Goal: Task Accomplishment & Management: Use online tool/utility

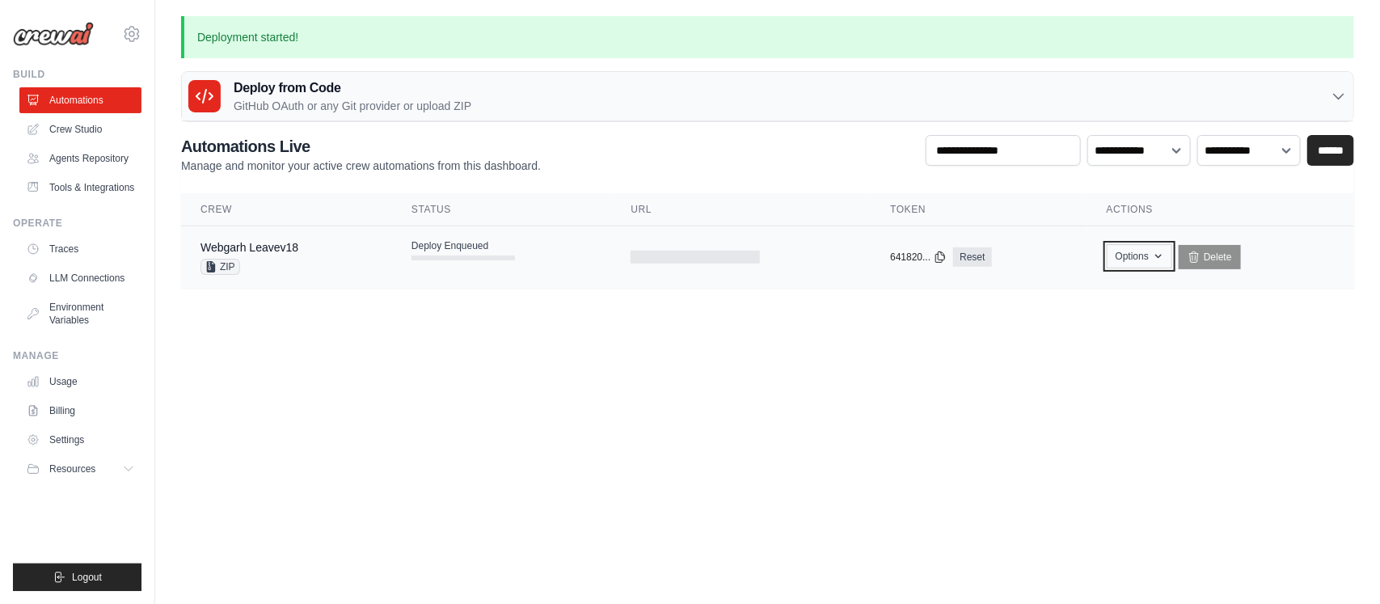
click at [1156, 264] on button "Options" at bounding box center [1139, 256] width 65 height 24
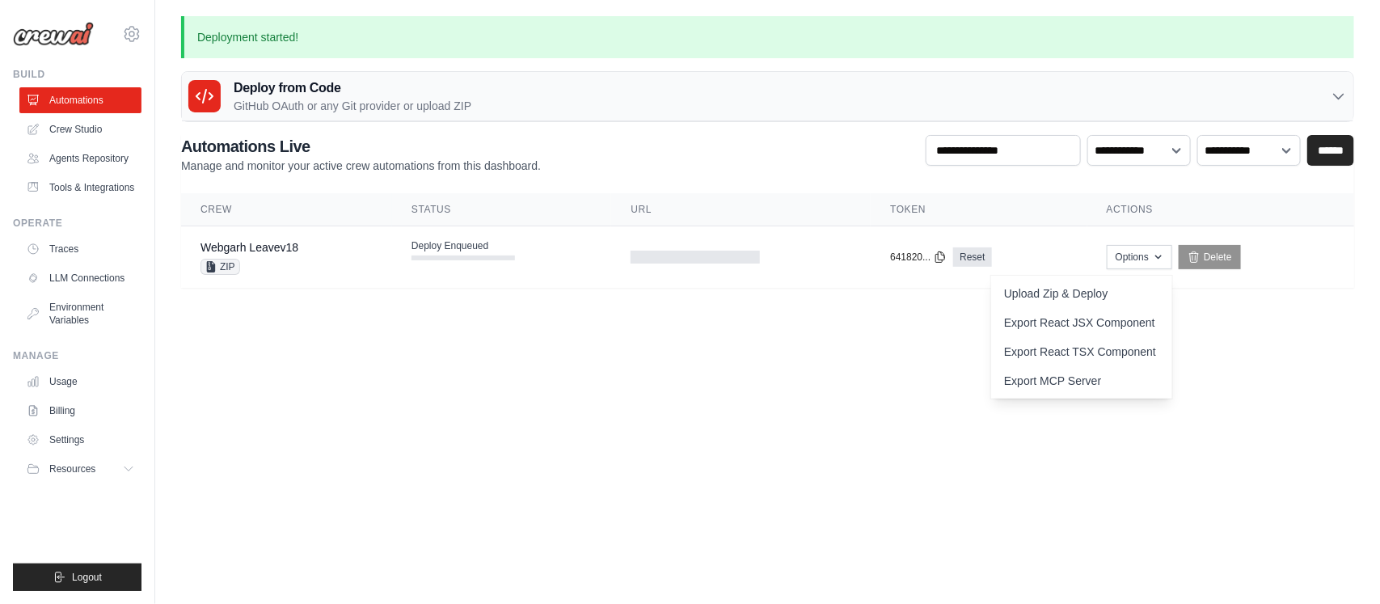
click at [1247, 357] on body "augusthaweb@gmail.com Settings Build Automations" at bounding box center [690, 302] width 1380 height 604
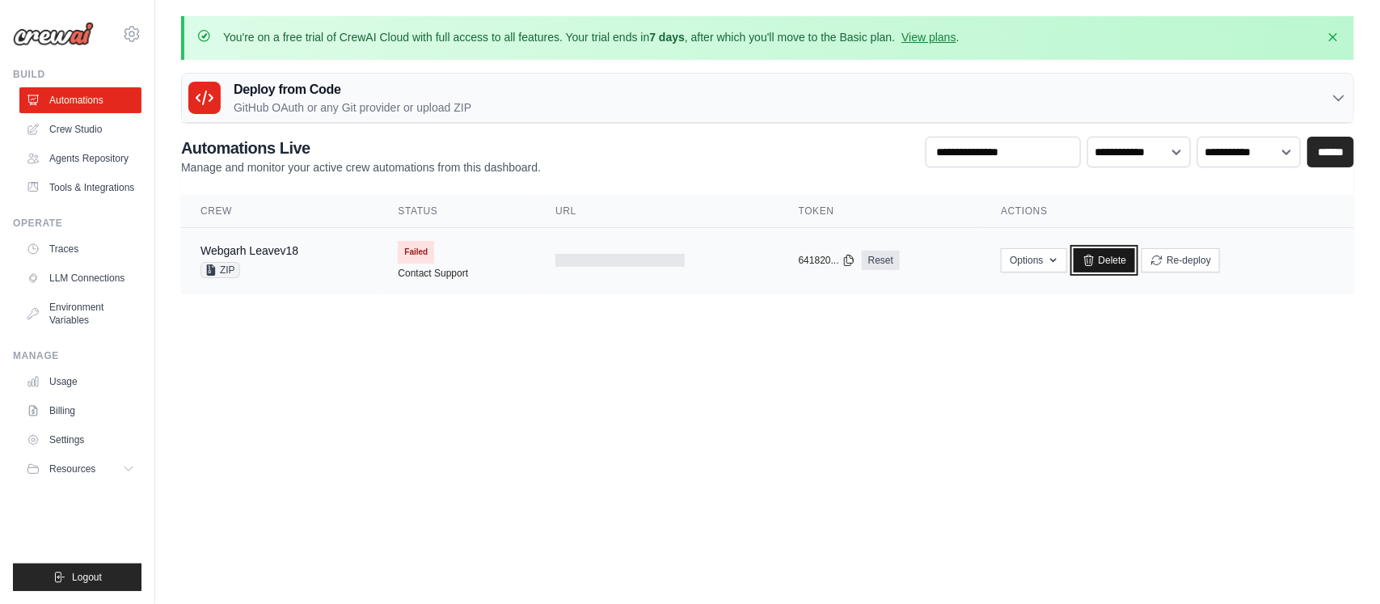
click at [1092, 253] on link "Delete" at bounding box center [1105, 260] width 62 height 24
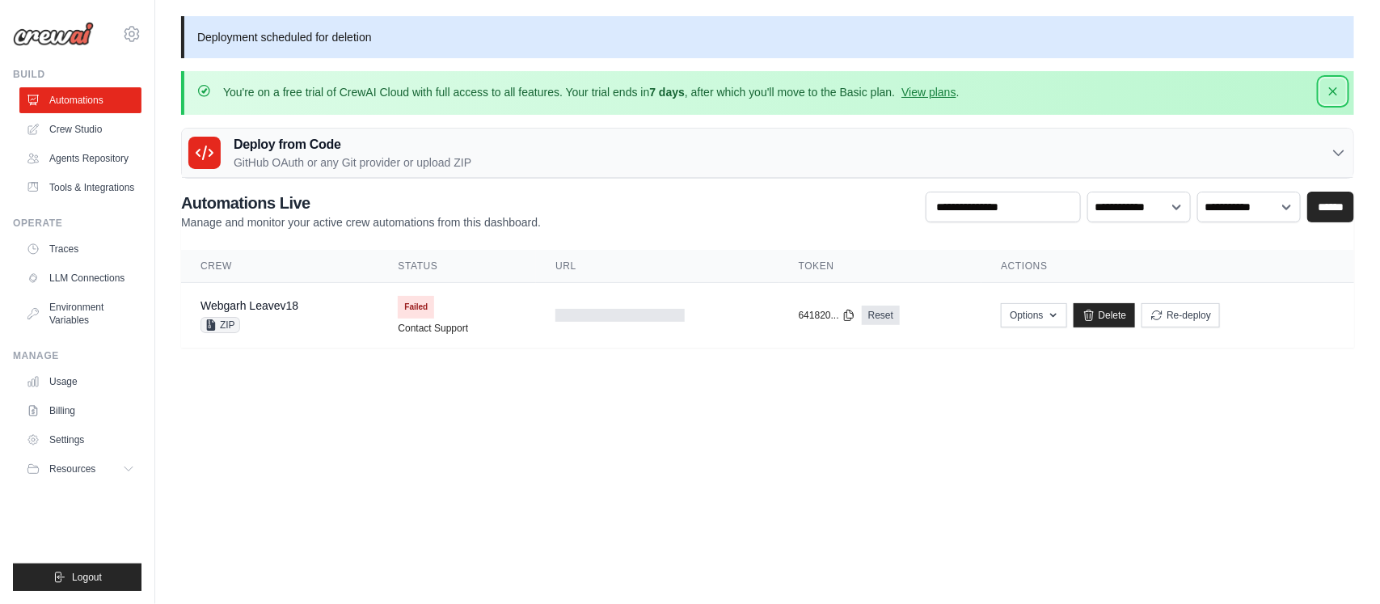
click at [1337, 88] on icon "button" at bounding box center [1333, 91] width 16 height 16
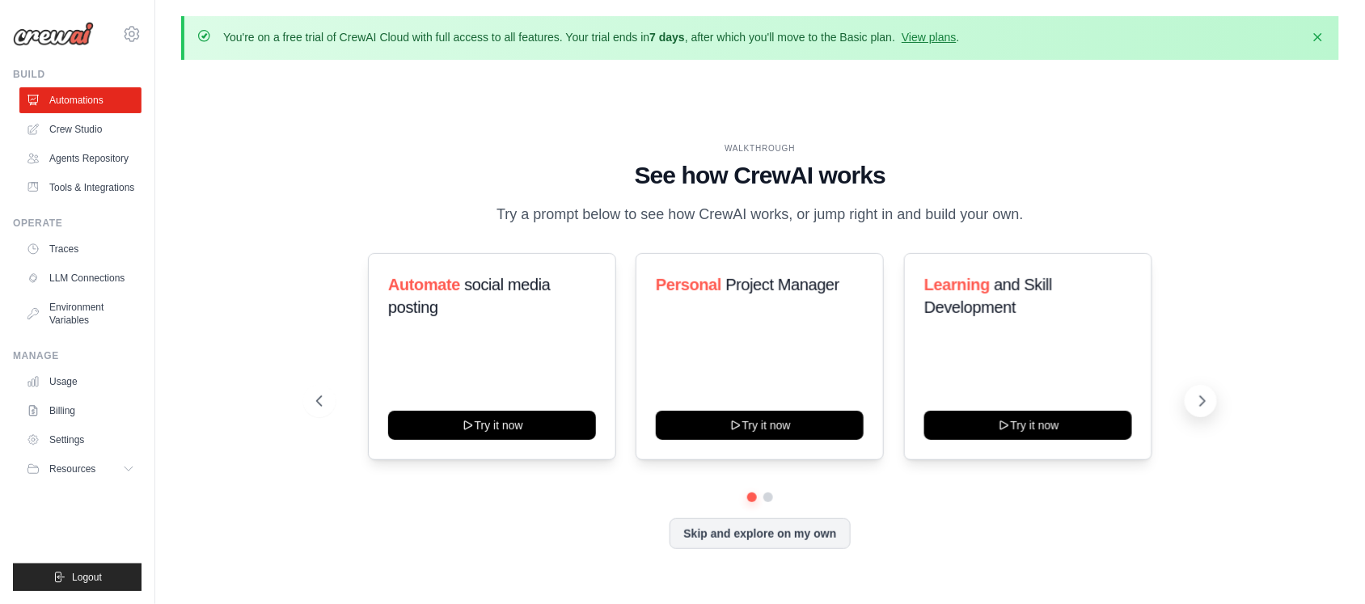
click at [1202, 411] on button at bounding box center [1201, 401] width 32 height 32
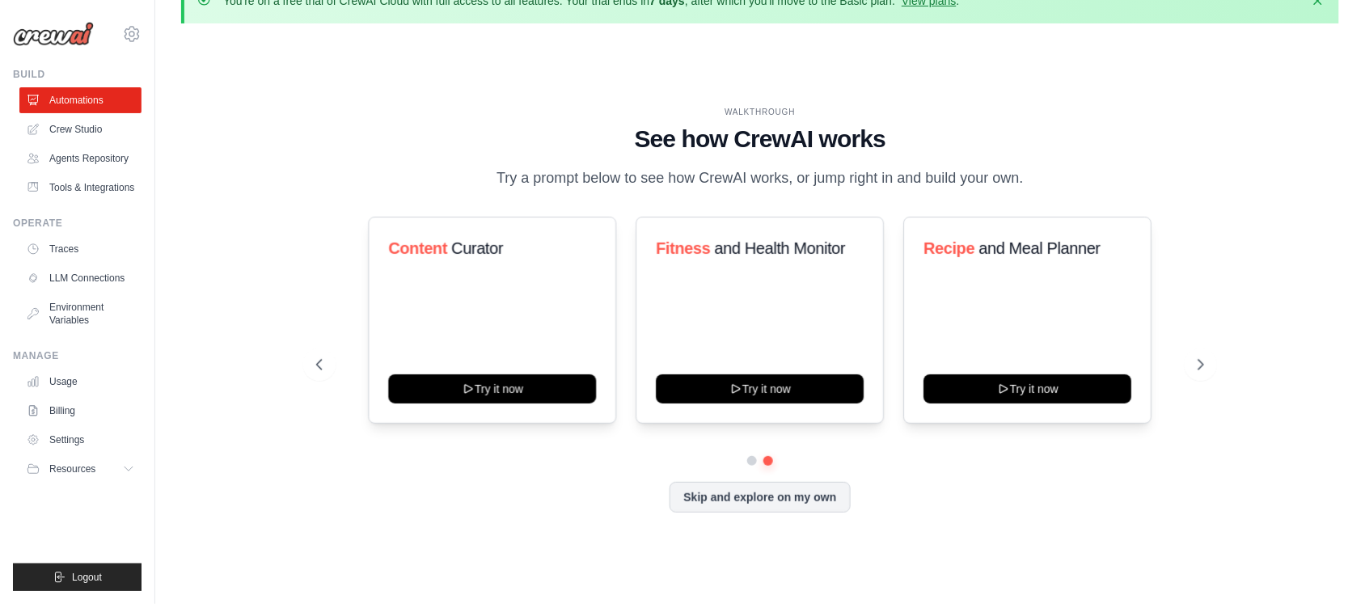
scroll to position [57, 0]
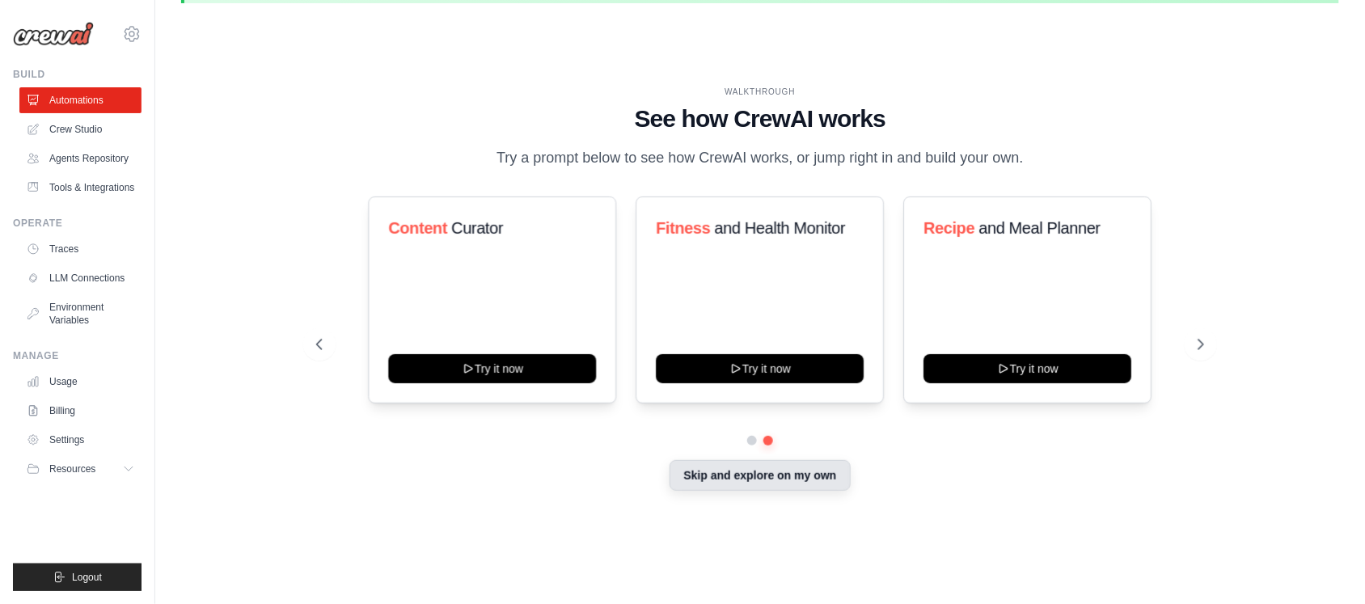
click at [789, 467] on button "Skip and explore on my own" at bounding box center [759, 475] width 180 height 31
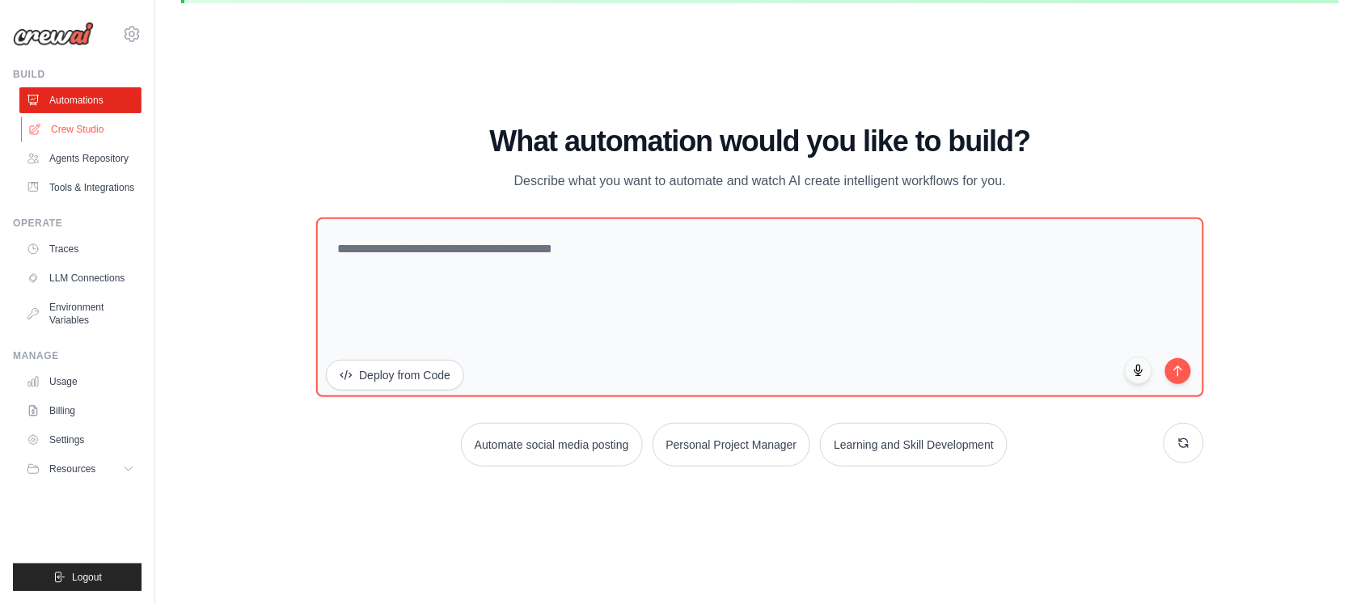
click at [82, 127] on link "Crew Studio" at bounding box center [82, 129] width 122 height 26
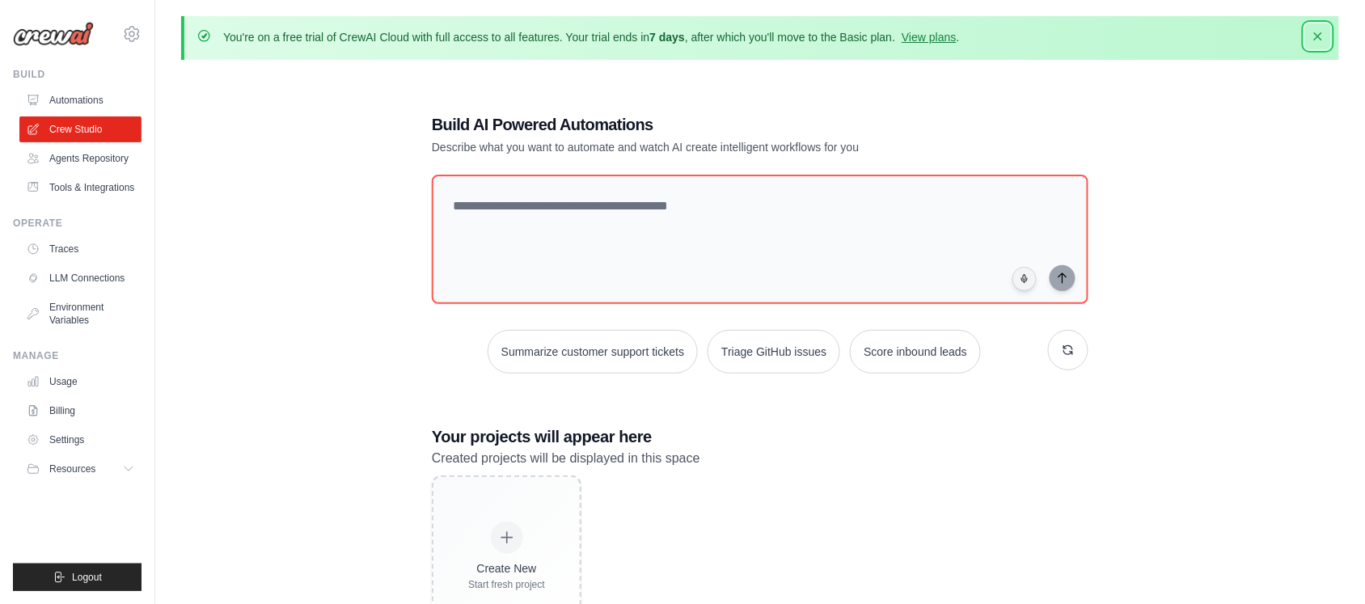
click at [1319, 40] on icon "button" at bounding box center [1318, 36] width 16 height 16
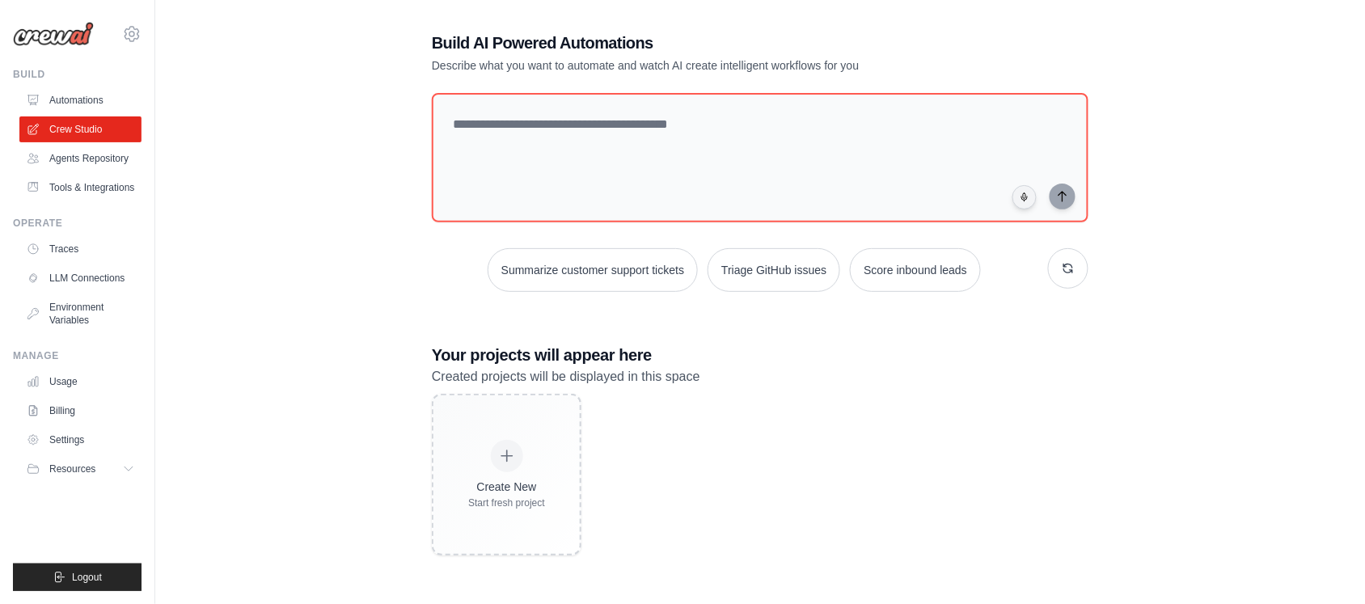
scroll to position [32, 0]
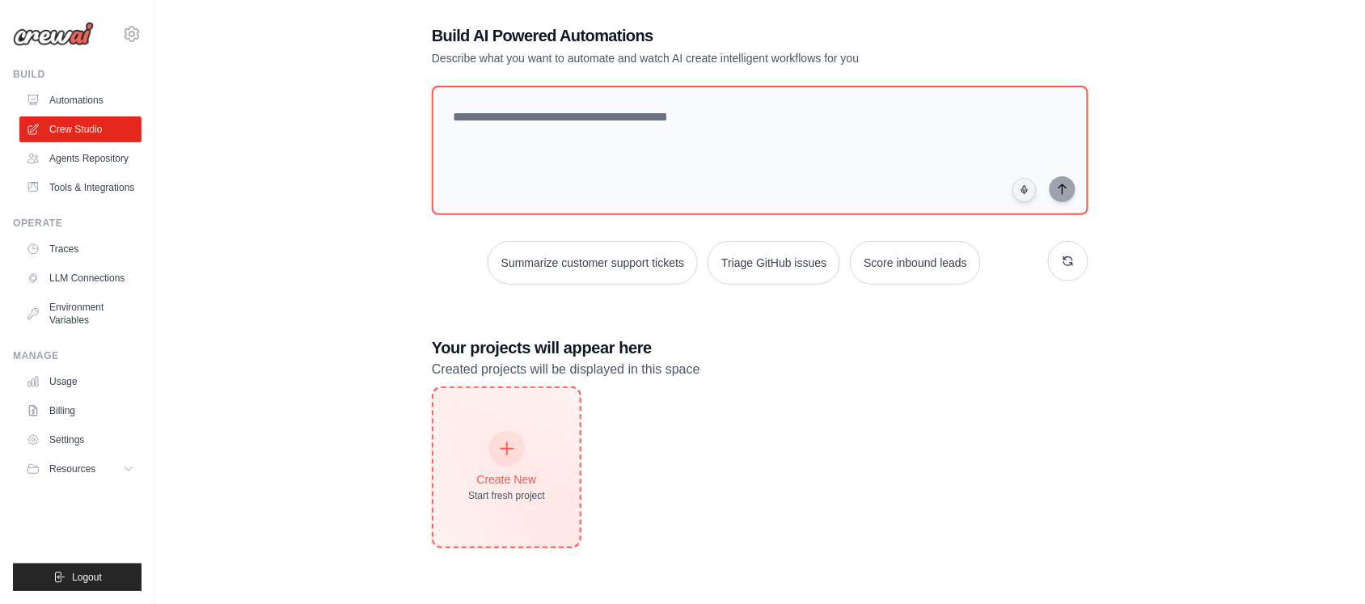
click at [496, 445] on div at bounding box center [507, 449] width 36 height 36
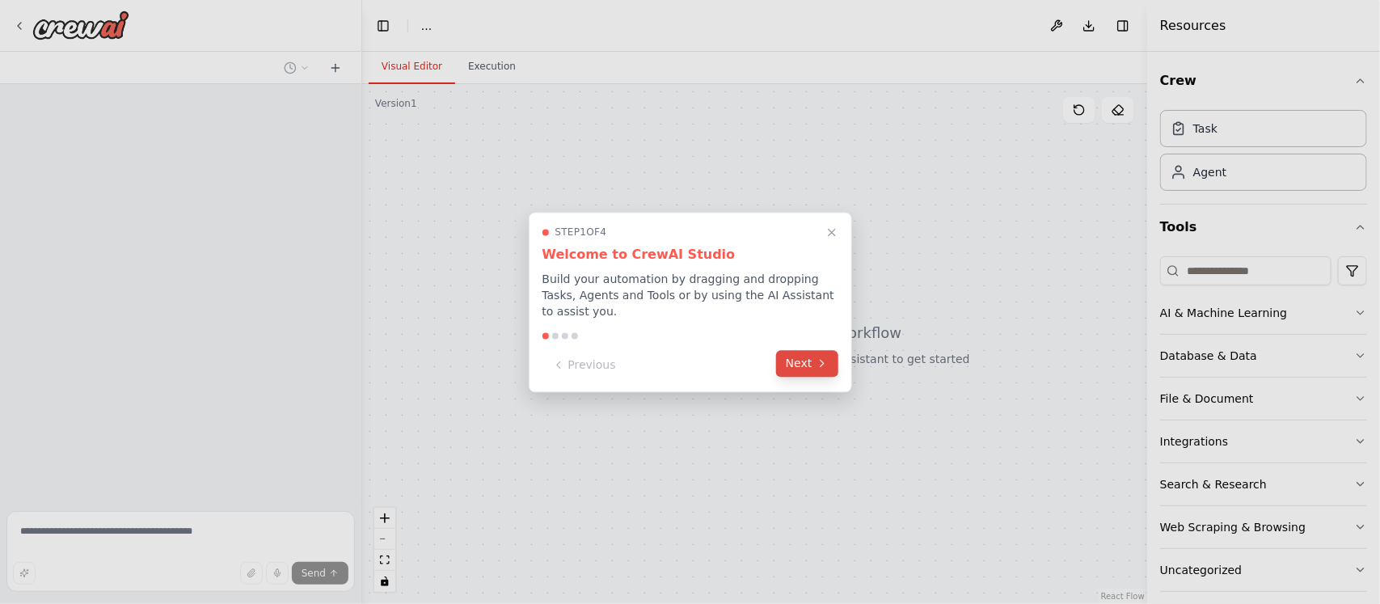
click at [816, 357] on icon at bounding box center [822, 363] width 13 height 13
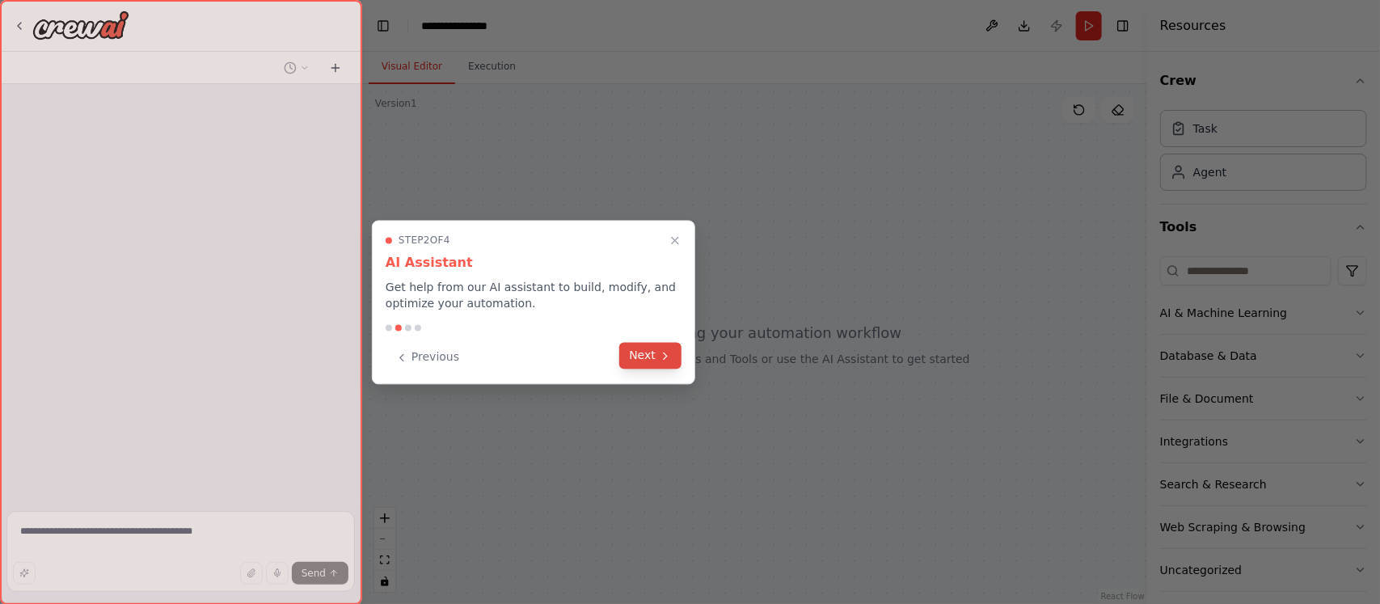
click at [649, 369] on div "Previous Next" at bounding box center [534, 357] width 296 height 27
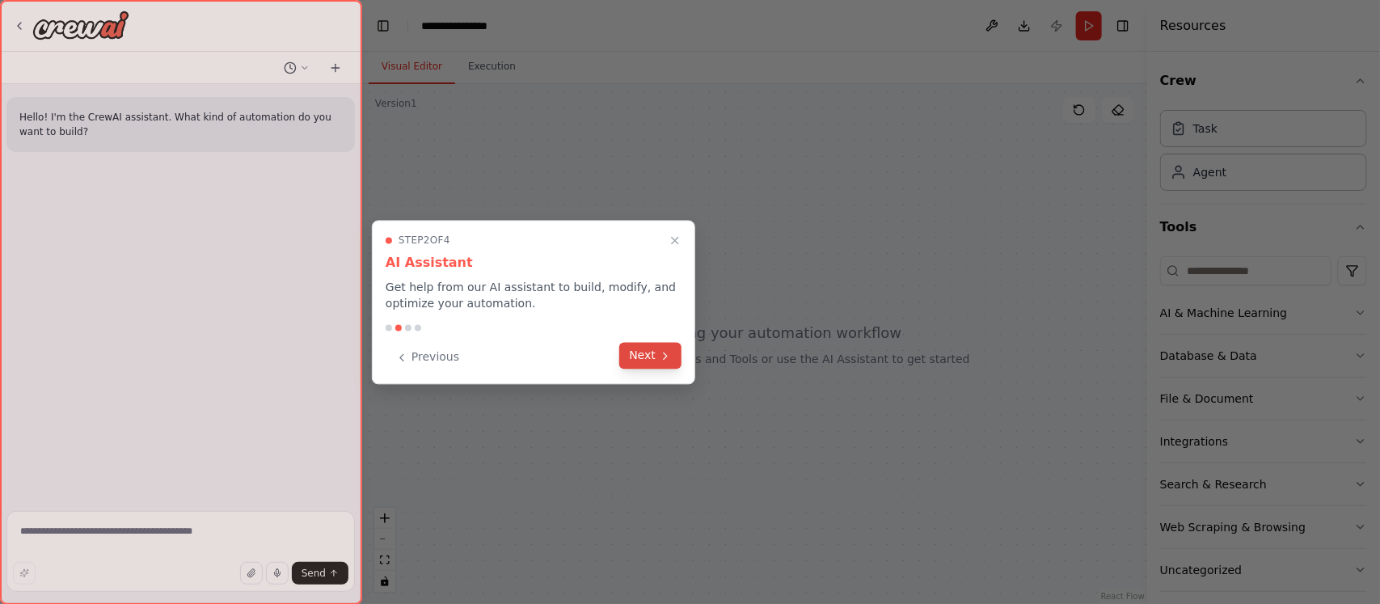
click at [649, 366] on button "Next" at bounding box center [650, 356] width 62 height 27
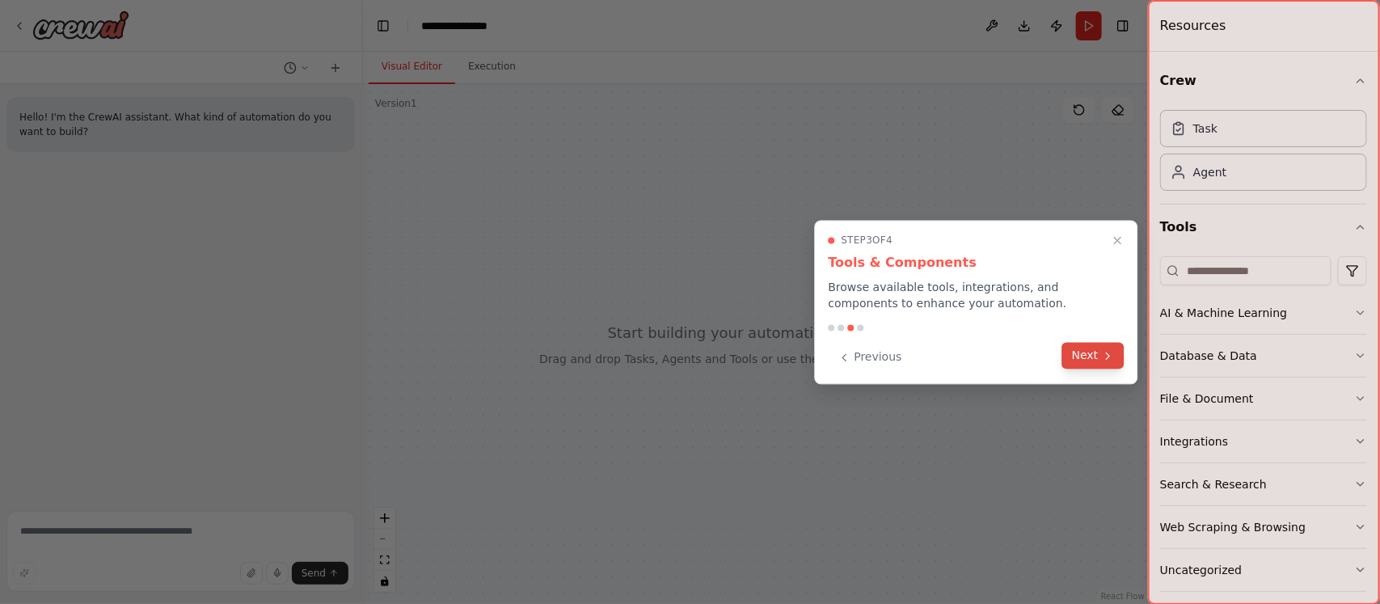
click at [1089, 357] on button "Next" at bounding box center [1093, 356] width 62 height 27
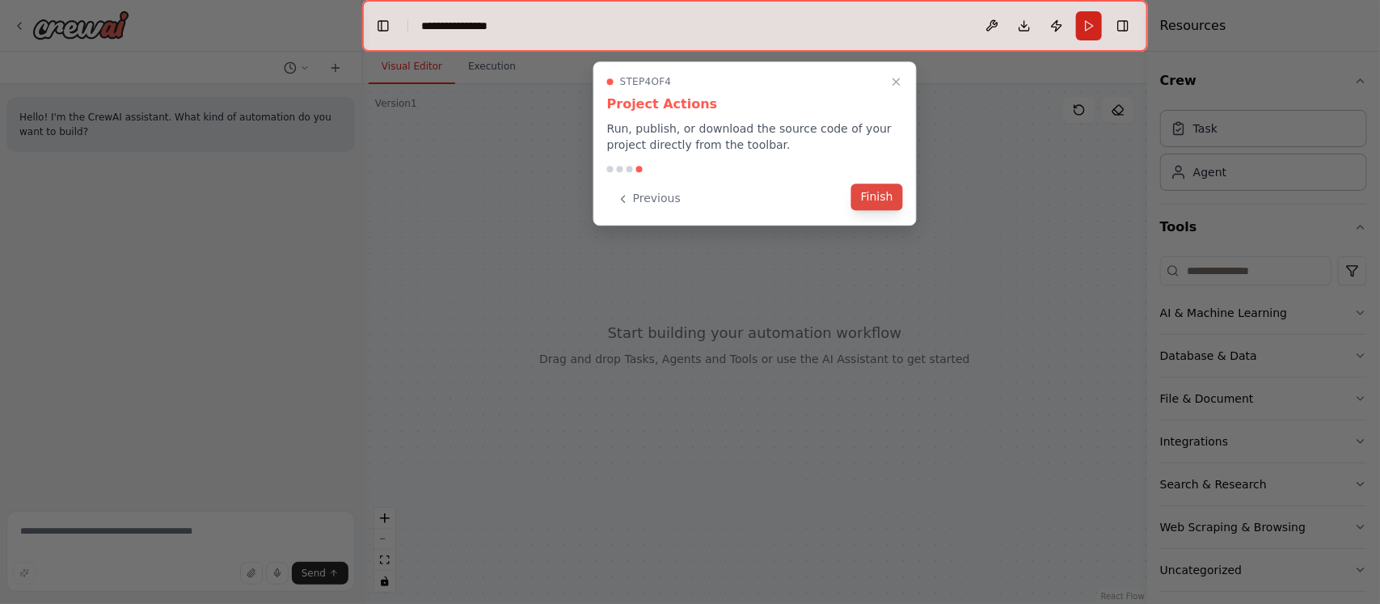
click at [859, 195] on button "Finish" at bounding box center [877, 197] width 52 height 27
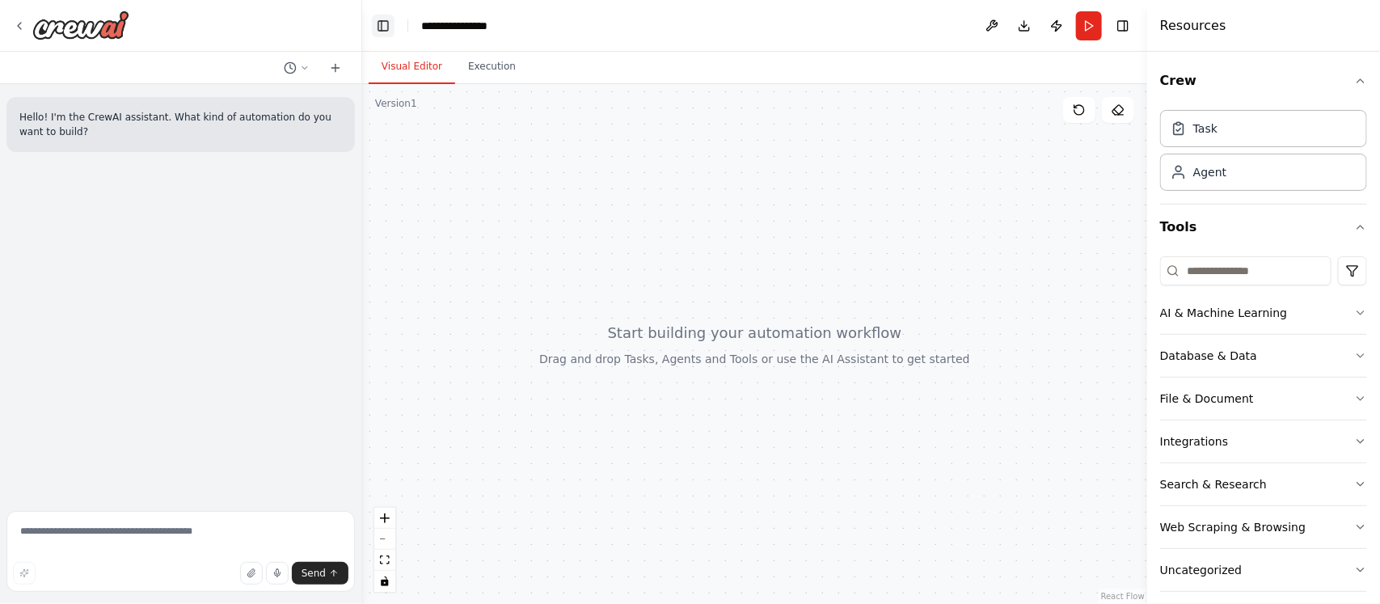
click at [382, 22] on button "Toggle Left Sidebar" at bounding box center [383, 26] width 23 height 23
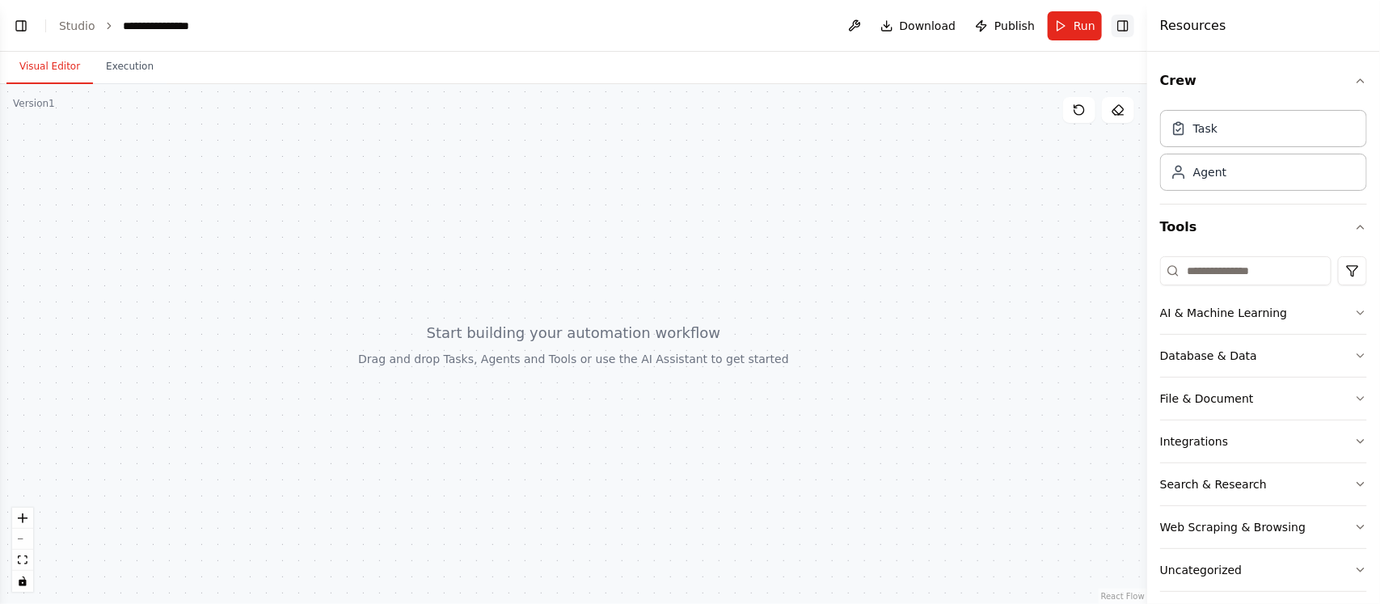
click at [1117, 21] on button "Toggle Right Sidebar" at bounding box center [1123, 26] width 23 height 23
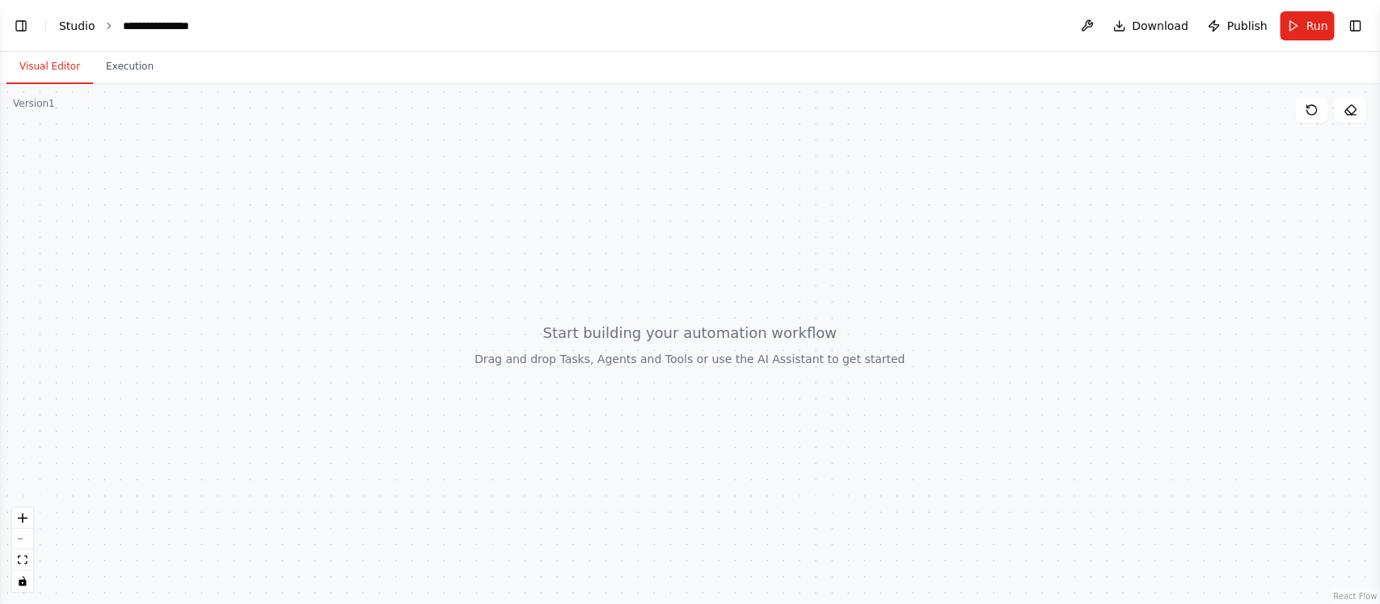
click at [82, 24] on link "Studio" at bounding box center [77, 25] width 36 height 13
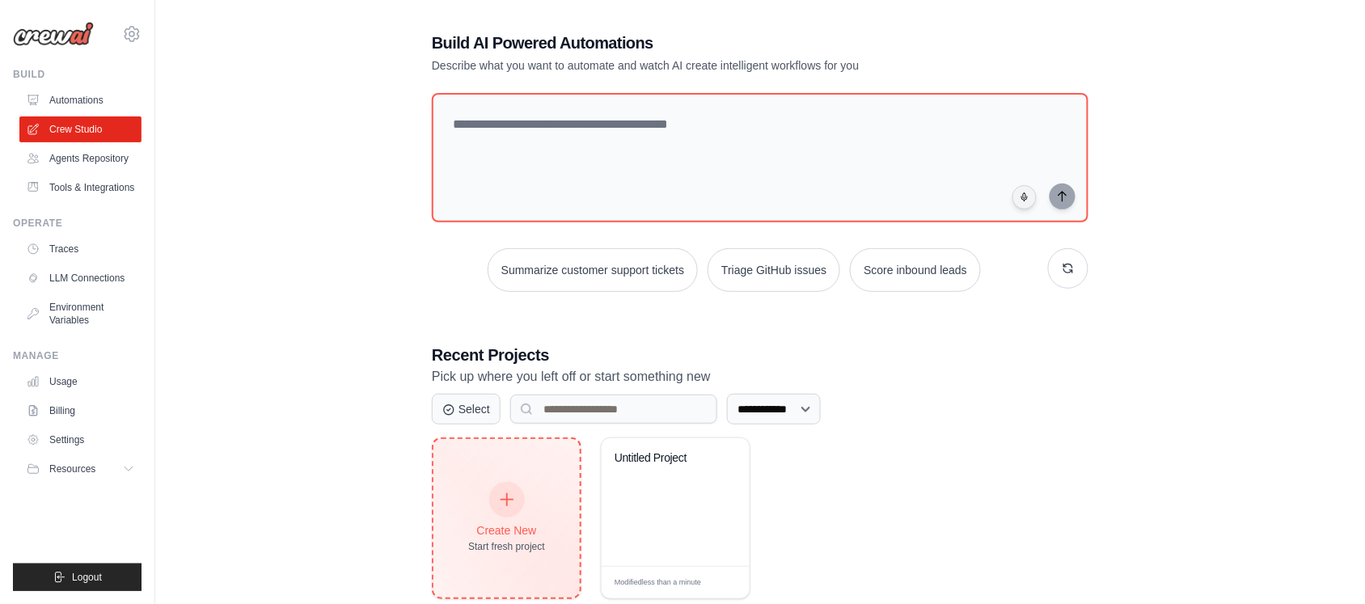
scroll to position [105, 0]
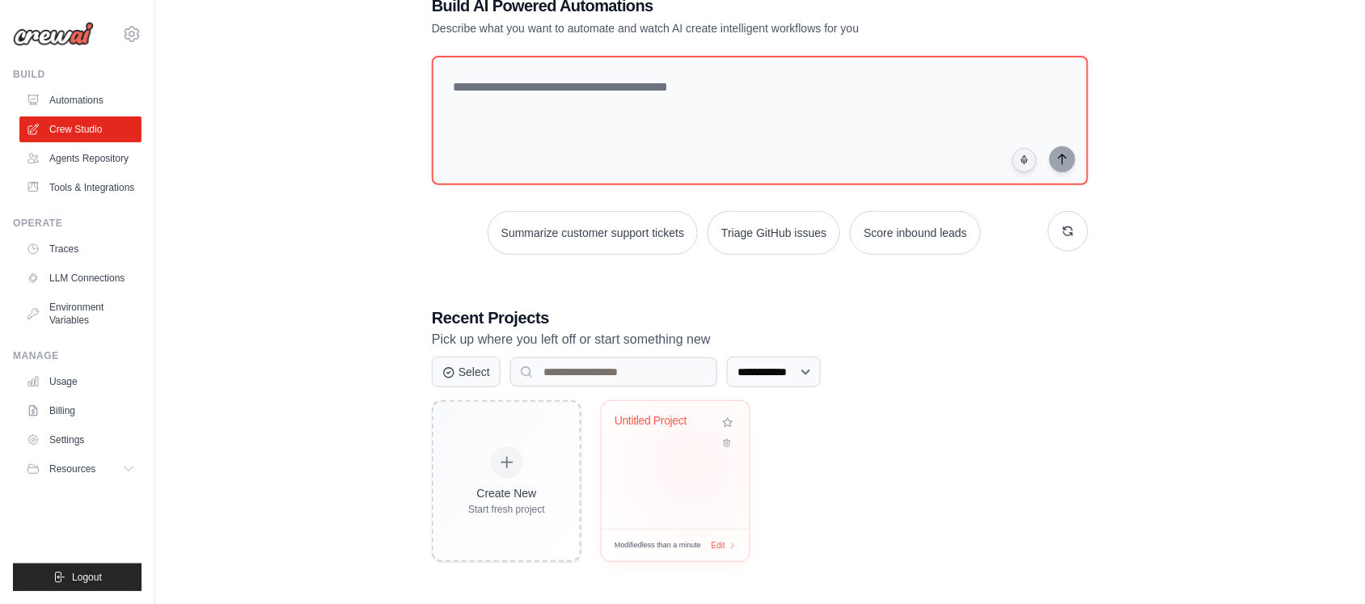
click at [691, 465] on div "Untitled Project" at bounding box center [676, 465] width 148 height 128
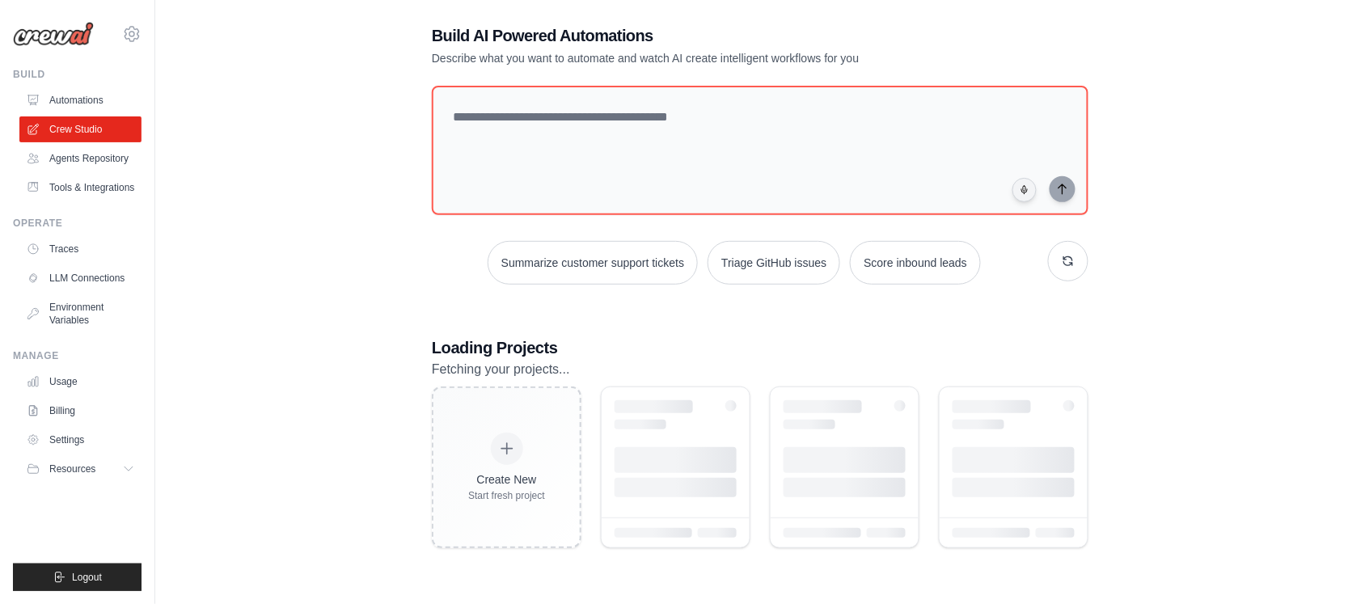
scroll to position [74, 0]
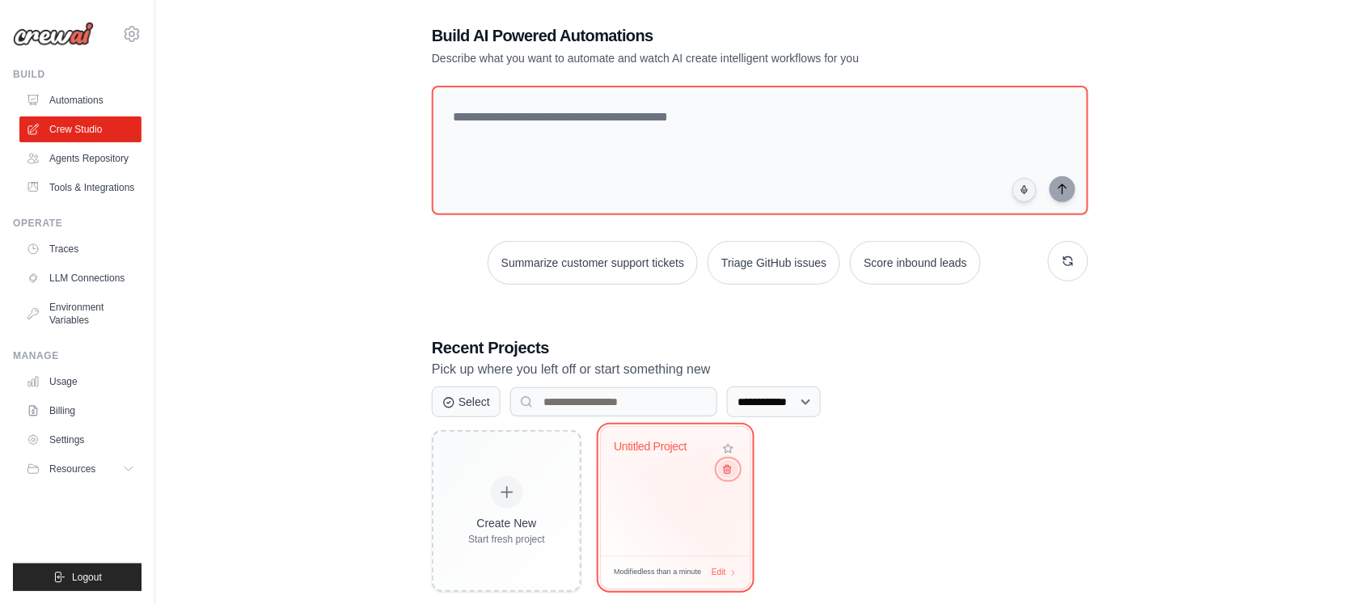
click at [726, 475] on icon at bounding box center [727, 469] width 11 height 11
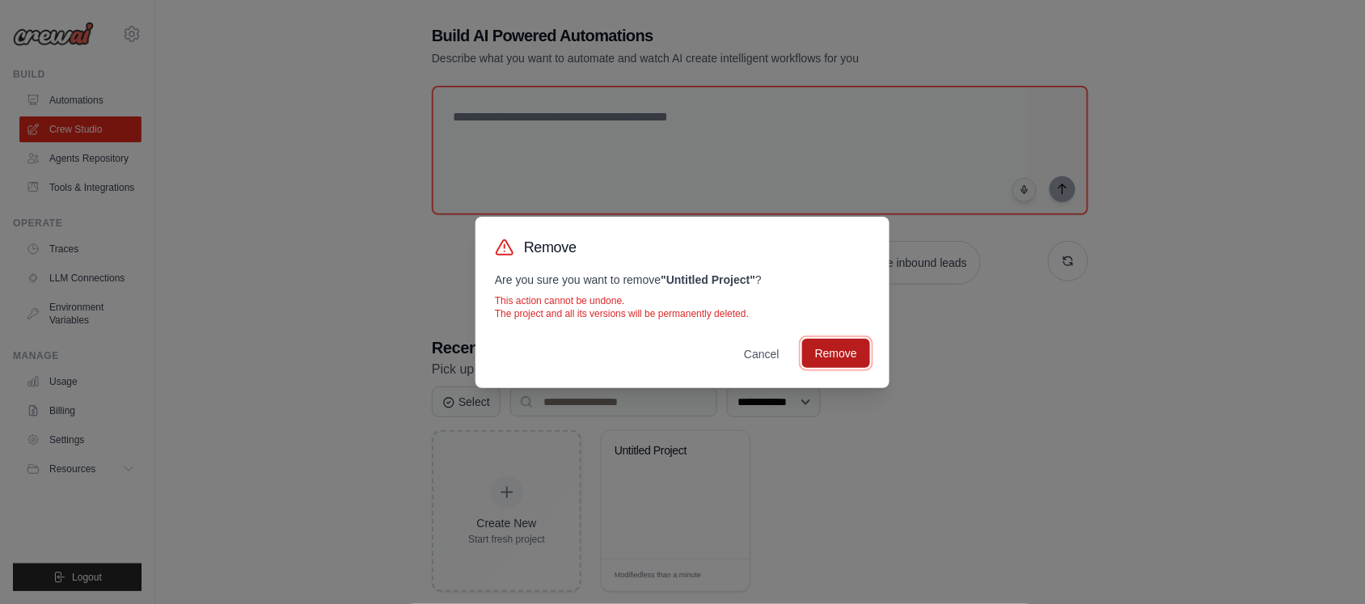
click at [815, 357] on button "Remove" at bounding box center [836, 353] width 68 height 29
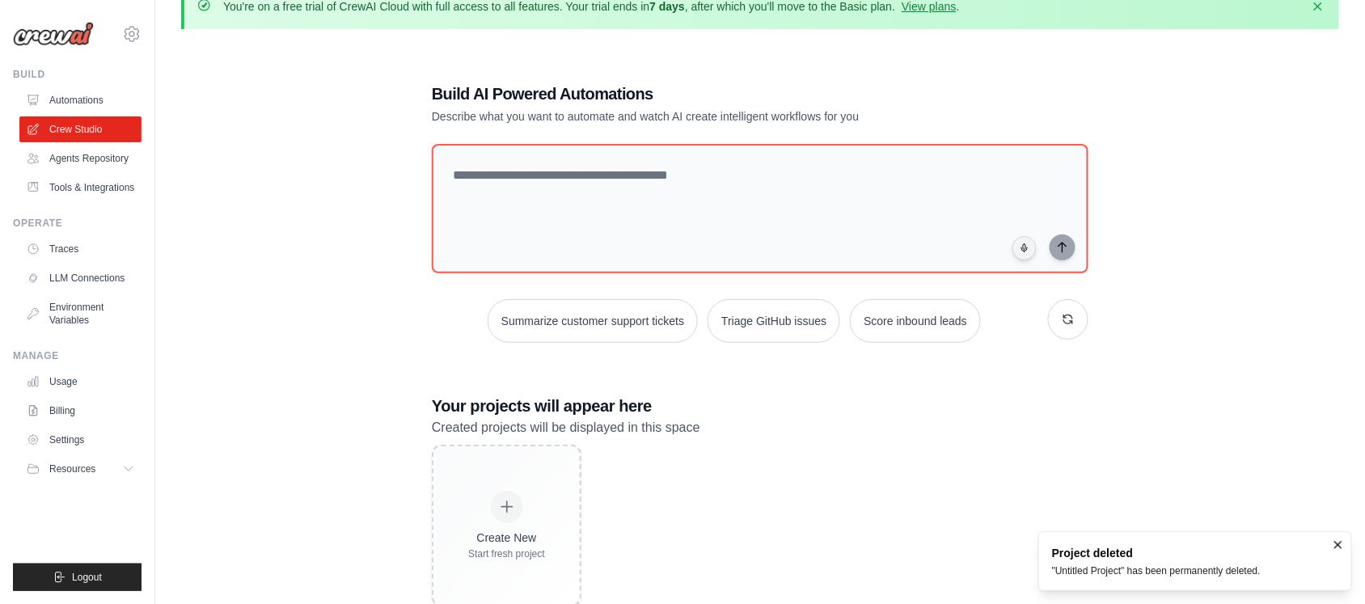
scroll to position [0, 0]
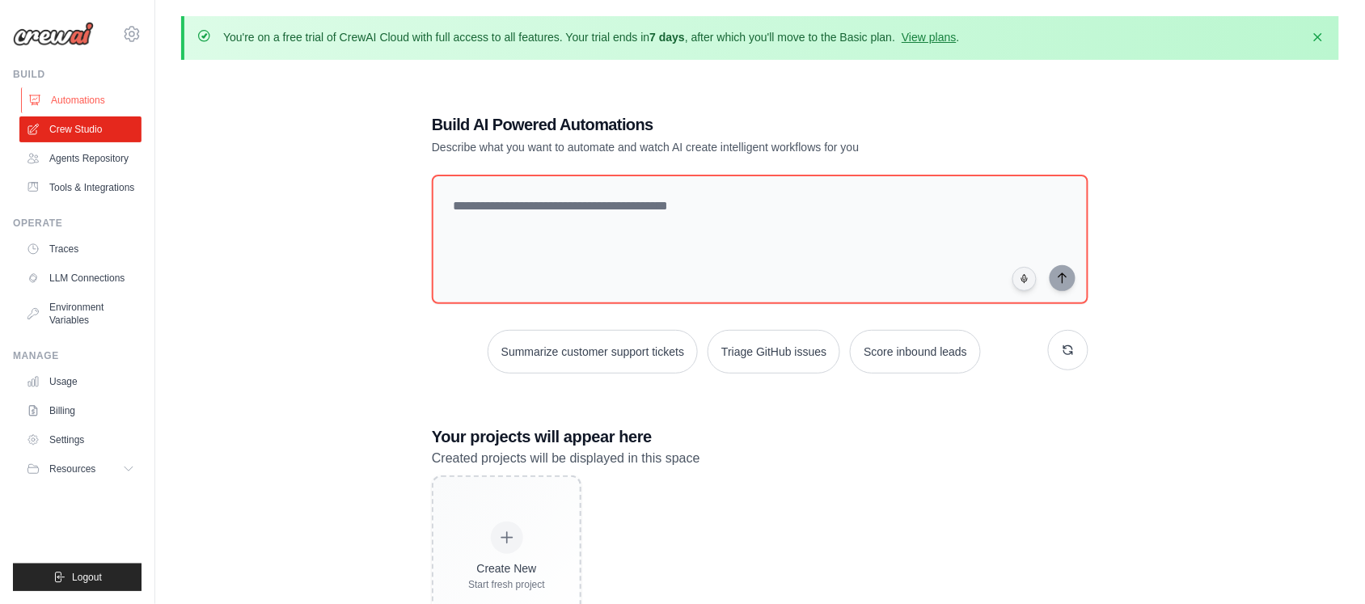
click at [54, 103] on link "Automations" at bounding box center [82, 100] width 122 height 26
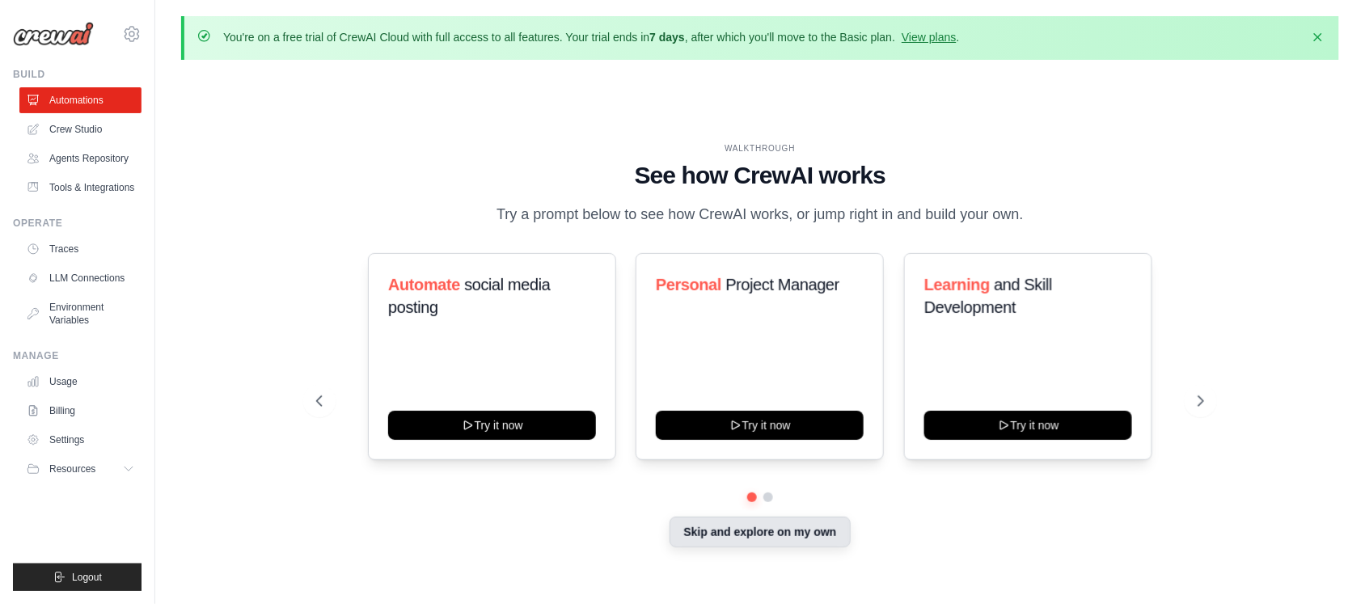
click at [750, 541] on button "Skip and explore on my own" at bounding box center [759, 532] width 180 height 31
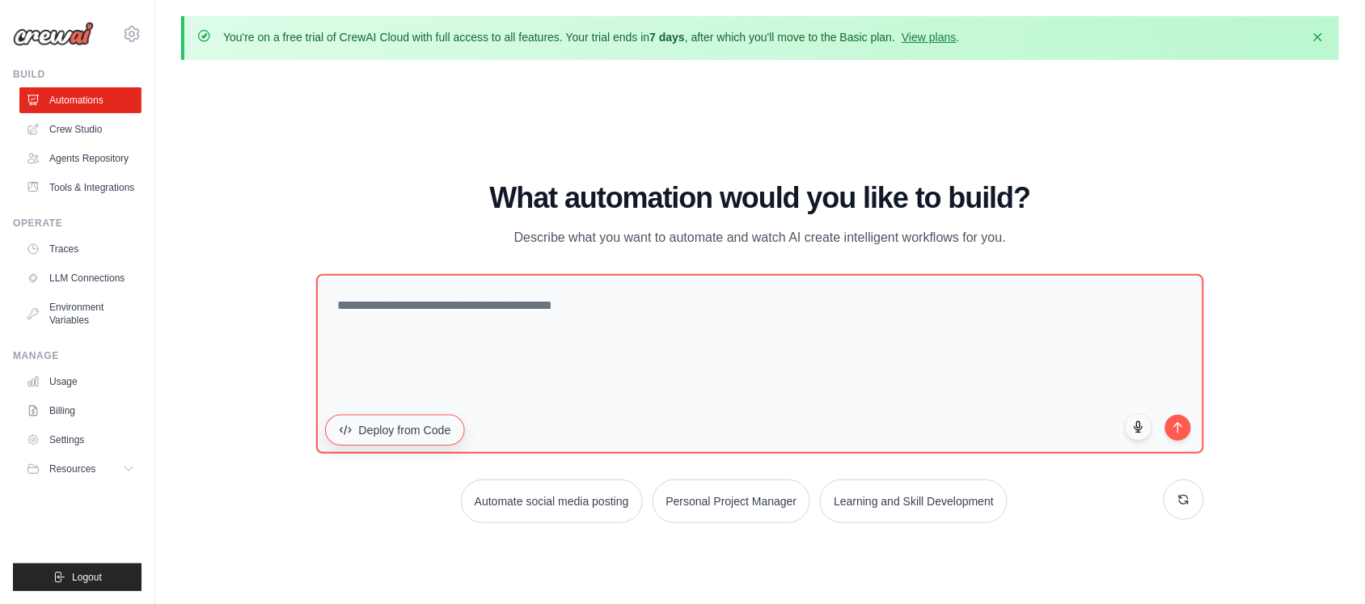
click at [360, 441] on button "Deploy from Code" at bounding box center [395, 429] width 140 height 31
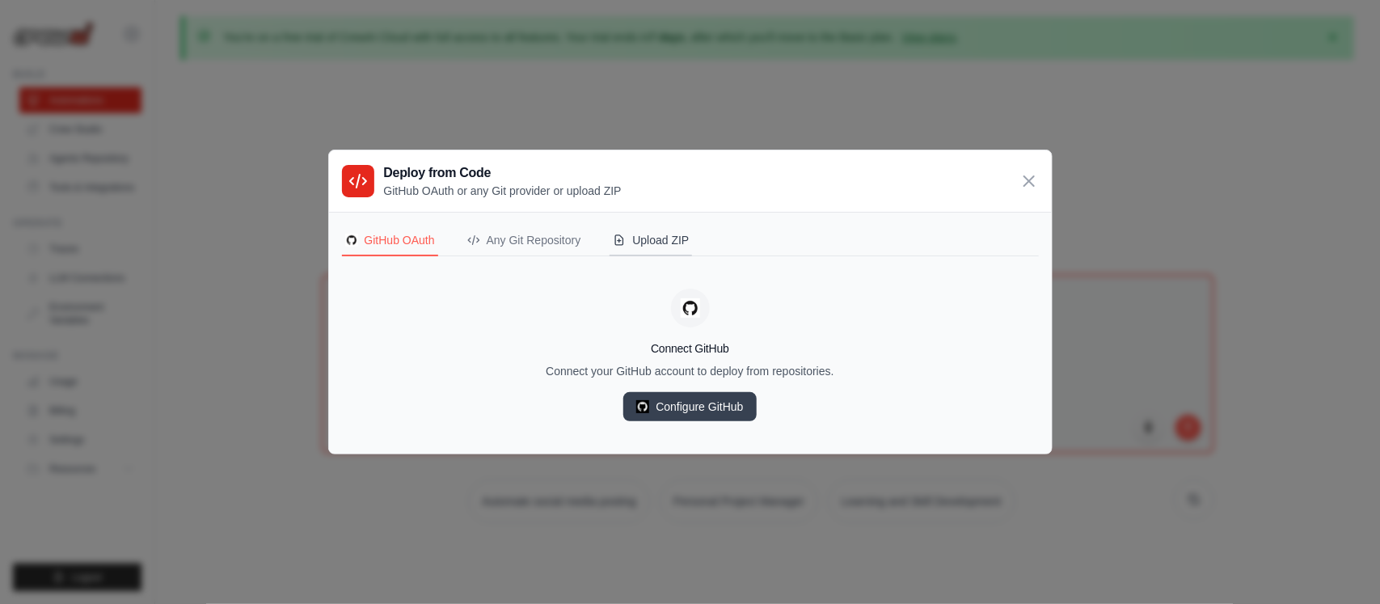
click at [681, 239] on div "Upload ZIP" at bounding box center [651, 240] width 76 height 16
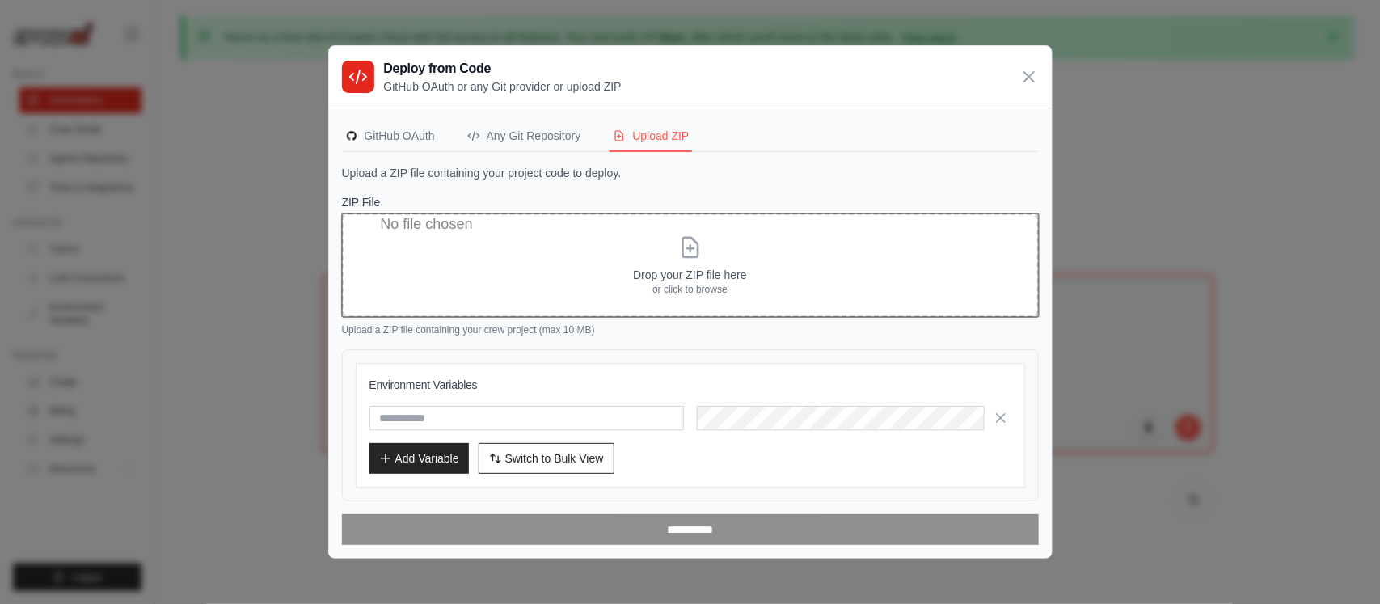
click at [704, 251] on input "ZIP File" at bounding box center [690, 264] width 697 height 103
type input "**********"
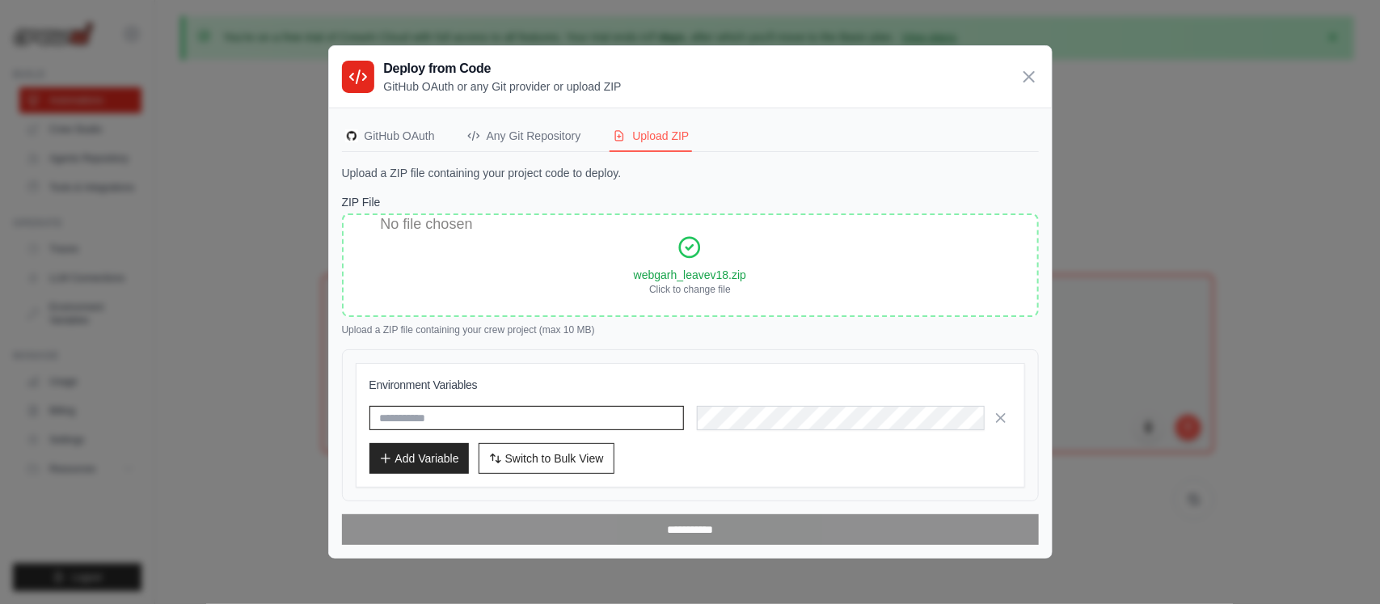
click at [402, 417] on input "text" at bounding box center [527, 418] width 315 height 24
paste input "**********"
type input "**********"
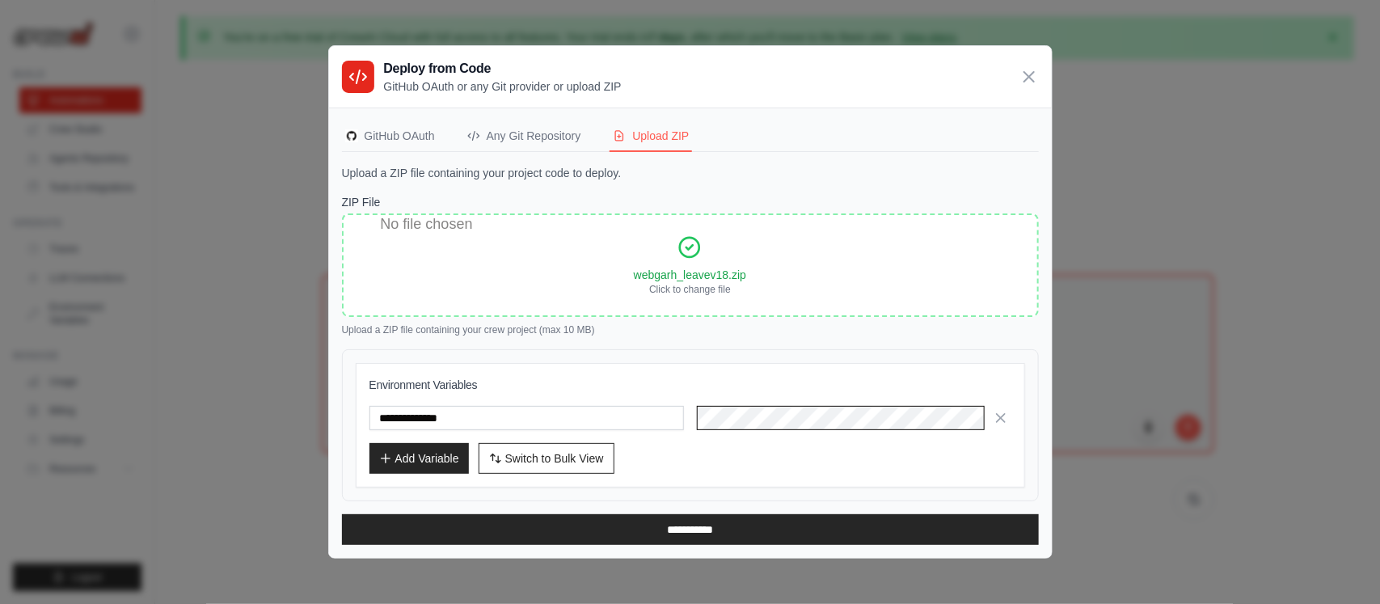
scroll to position [0, 846]
click at [389, 455] on icon "button" at bounding box center [385, 457] width 13 height 13
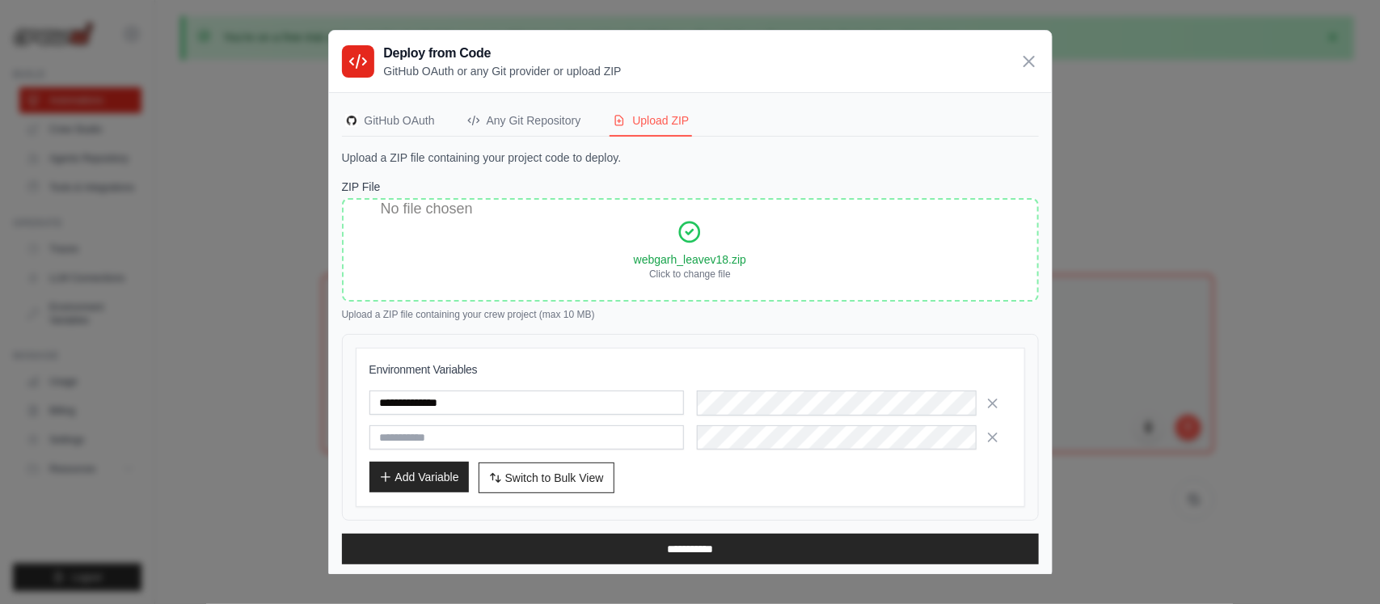
click at [388, 462] on button "Add Variable" at bounding box center [419, 477] width 99 height 31
click at [386, 473] on icon "button" at bounding box center [385, 477] width 13 height 13
click at [386, 479] on icon "button" at bounding box center [385, 477] width 13 height 13
click at [394, 441] on input "text" at bounding box center [527, 437] width 315 height 24
drag, startPoint x: 424, startPoint y: 429, endPoint x: 417, endPoint y: 440, distance: 12.3
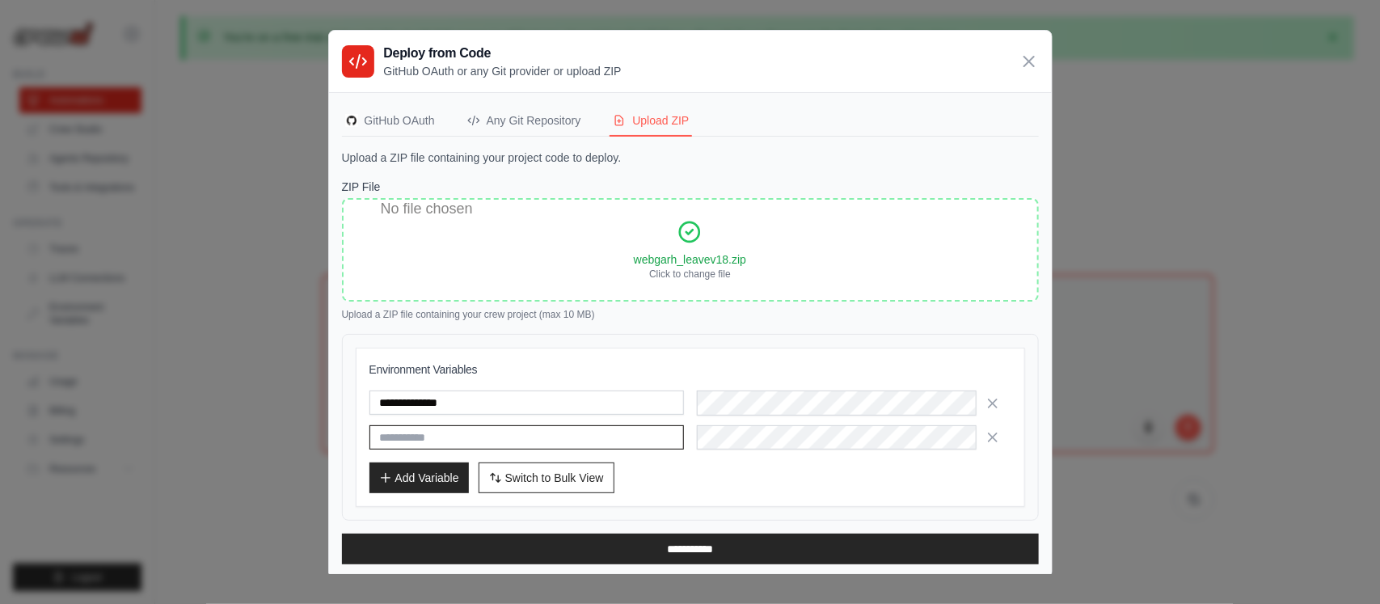
click at [421, 435] on input "text" at bounding box center [527, 437] width 315 height 24
paste input "**********"
type input "**********"
click at [416, 483] on button "Add Variable" at bounding box center [419, 477] width 99 height 31
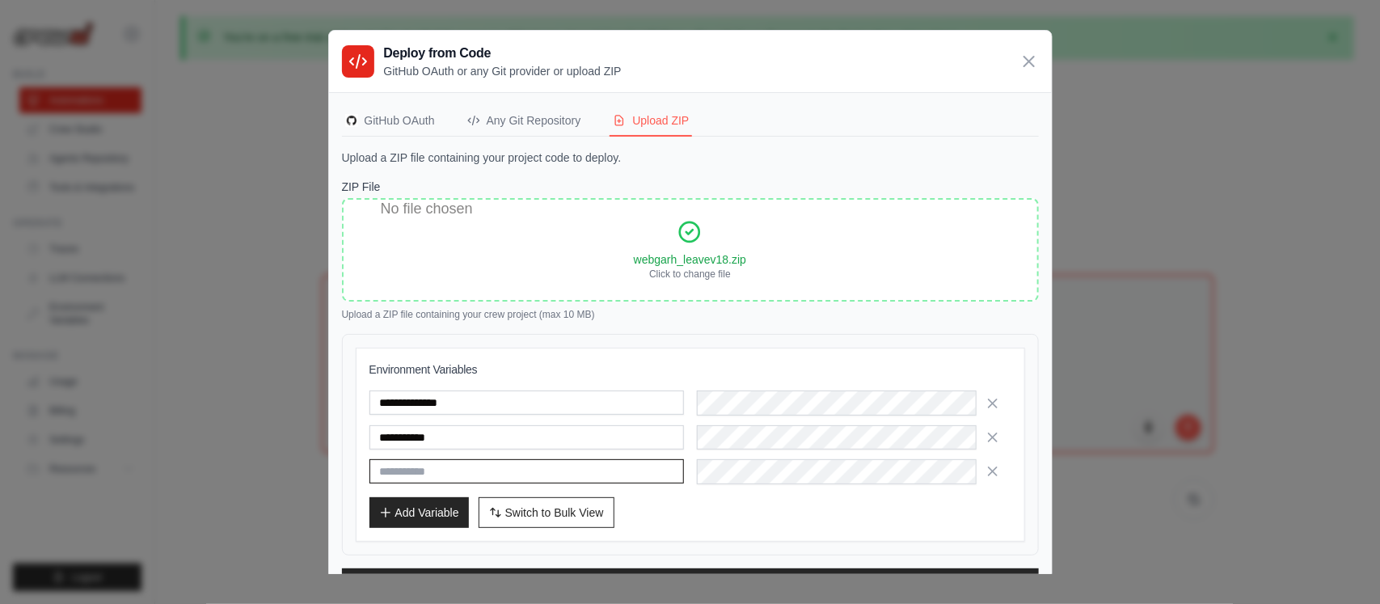
click at [401, 468] on input "text" at bounding box center [527, 471] width 315 height 24
paste input "**********"
type input "**********"
click at [412, 517] on button "Add Variable" at bounding box center [419, 511] width 99 height 31
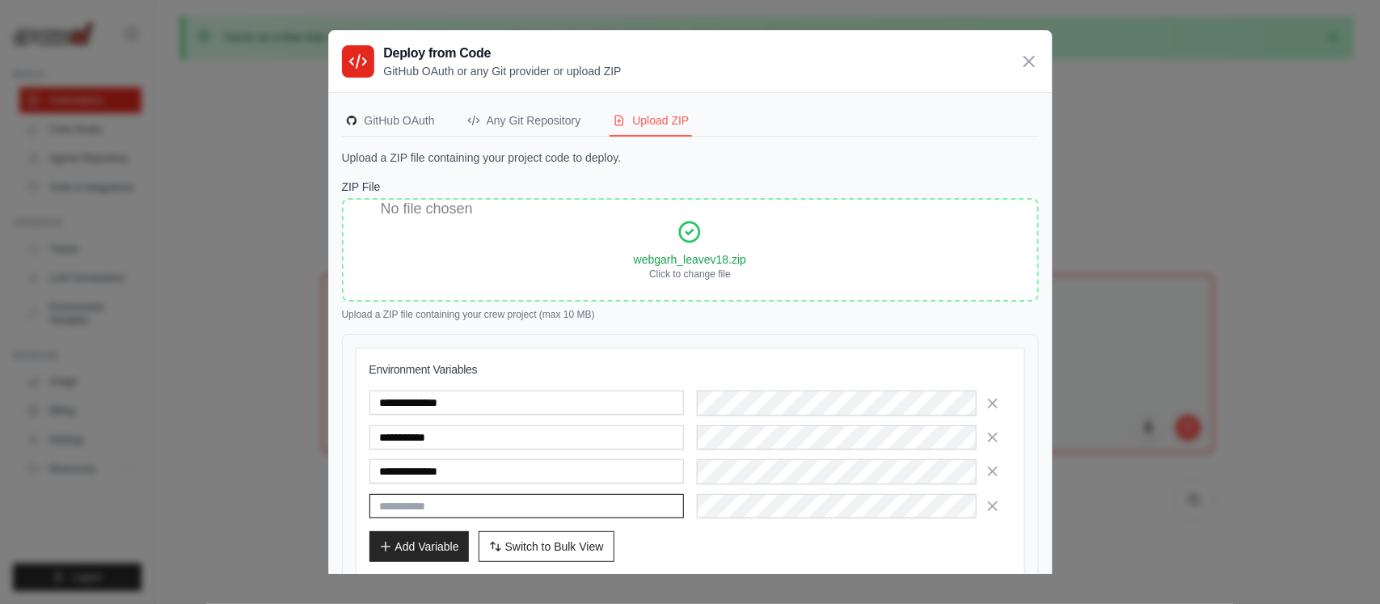
click at [390, 508] on input "text" at bounding box center [527, 506] width 315 height 24
paste input "**********"
type input "**********"
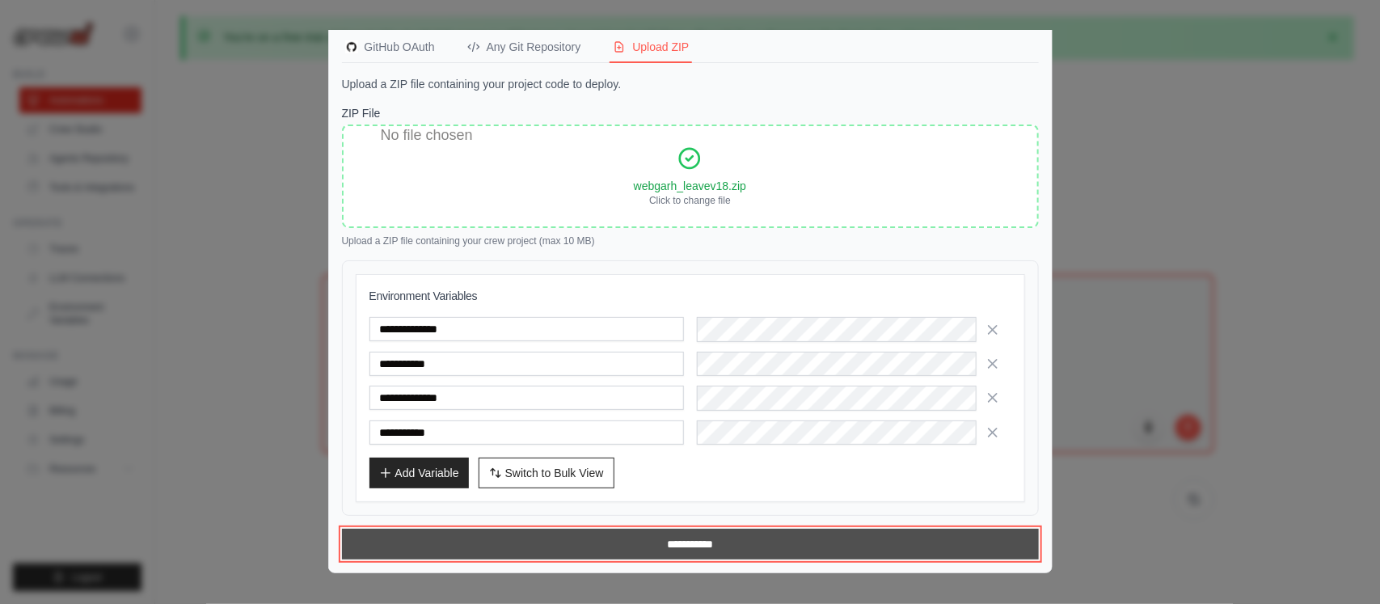
click at [699, 548] on input "**********" at bounding box center [690, 544] width 697 height 31
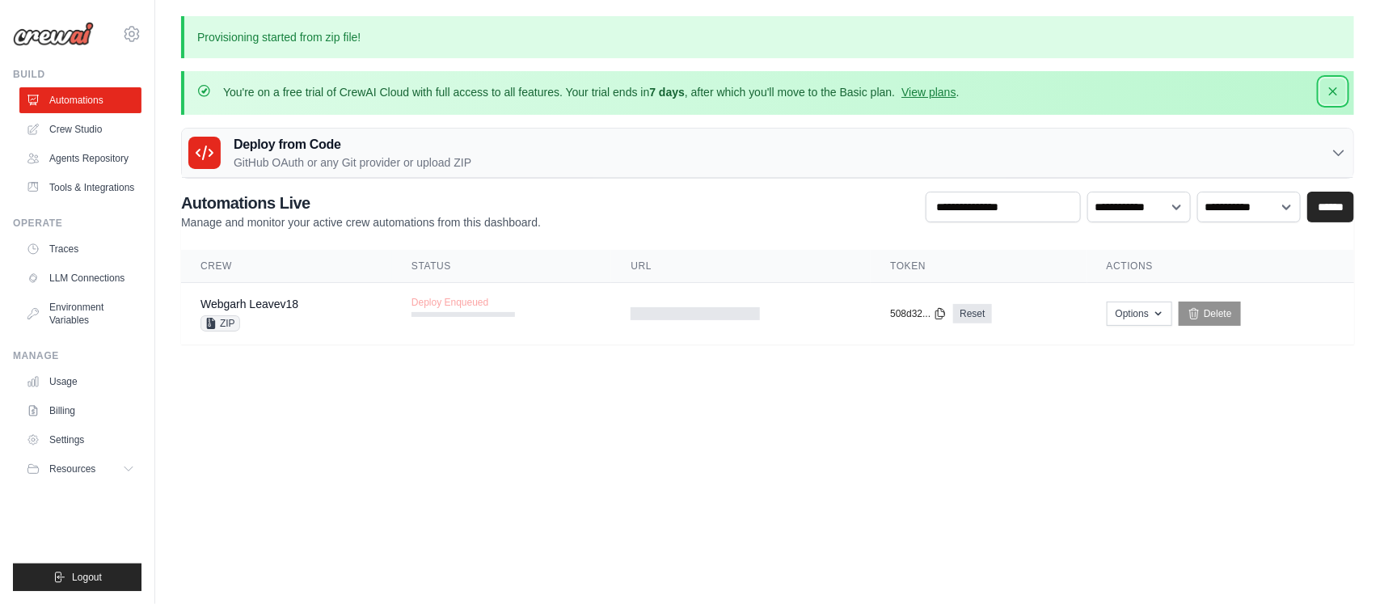
click at [1339, 94] on icon "button" at bounding box center [1333, 91] width 16 height 16
